Goal: Check status: Check status

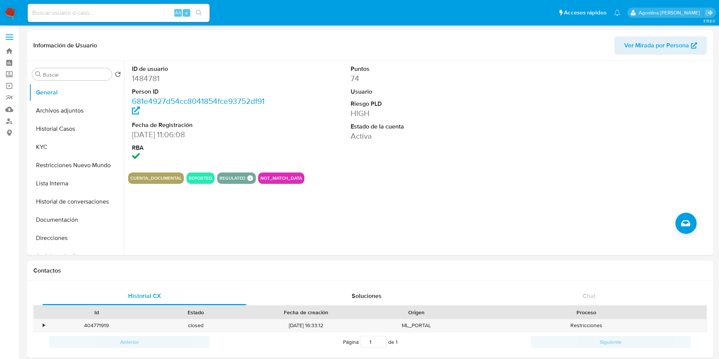
select select "10"
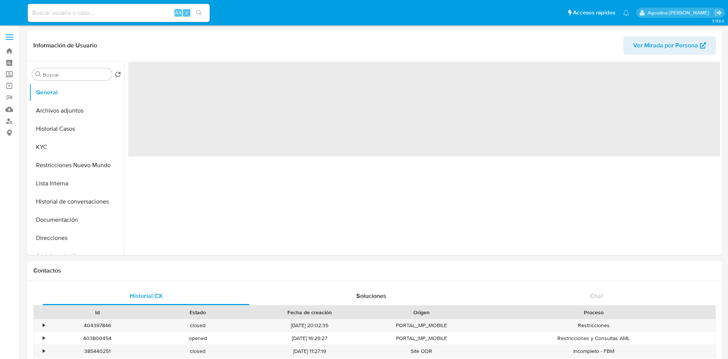
select select "10"
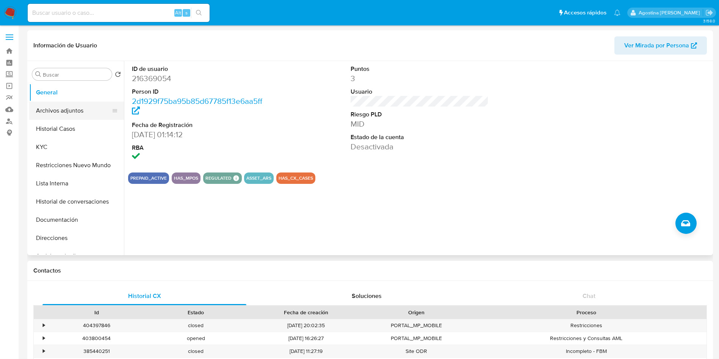
click at [74, 102] on button "Archivos adjuntos" at bounding box center [73, 111] width 89 height 18
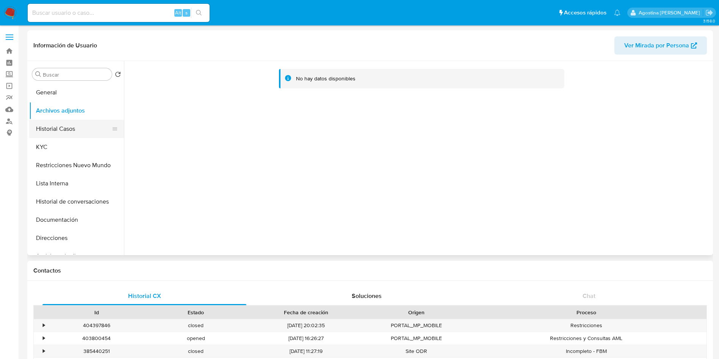
click at [85, 123] on button "Historial Casos" at bounding box center [73, 129] width 89 height 18
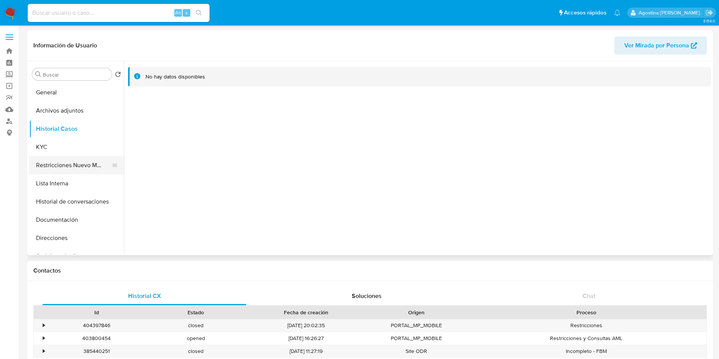
click at [96, 157] on button "Restricciones Nuevo Mundo" at bounding box center [73, 165] width 89 height 18
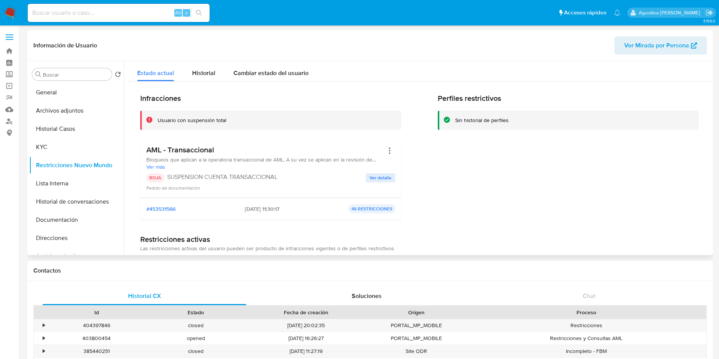
click at [380, 179] on span "Ver detalle" at bounding box center [381, 178] width 22 height 8
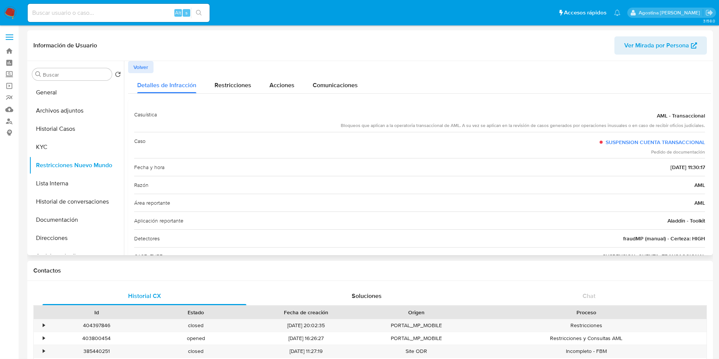
click at [142, 72] on span "Volver" at bounding box center [140, 67] width 15 height 11
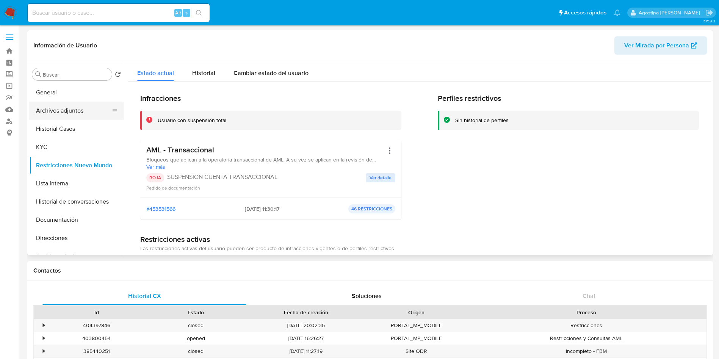
click at [77, 106] on button "Archivos adjuntos" at bounding box center [73, 111] width 89 height 18
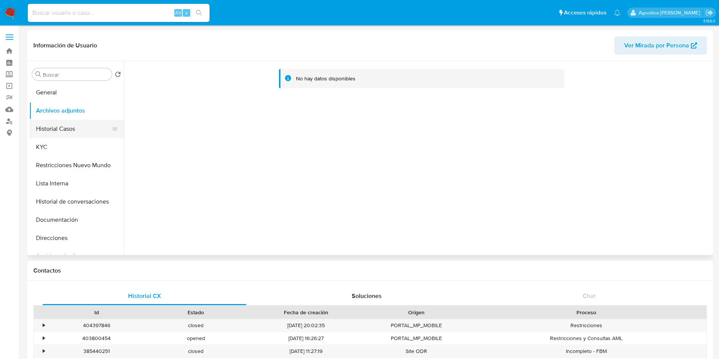
click at [80, 129] on button "Historial Casos" at bounding box center [73, 129] width 89 height 18
